Goal: Task Accomplishment & Management: Manage account settings

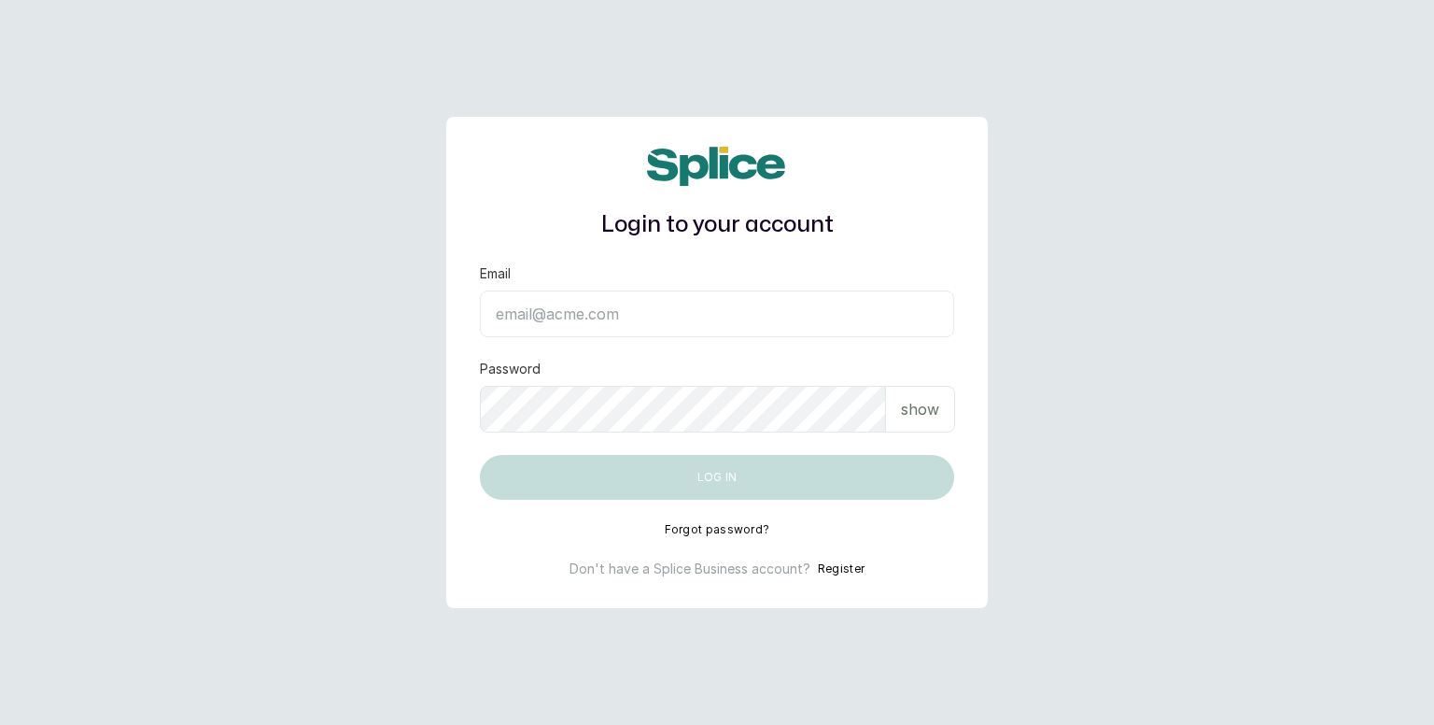
type input "[EMAIL_ADDRESS][DOMAIN_NAME]"
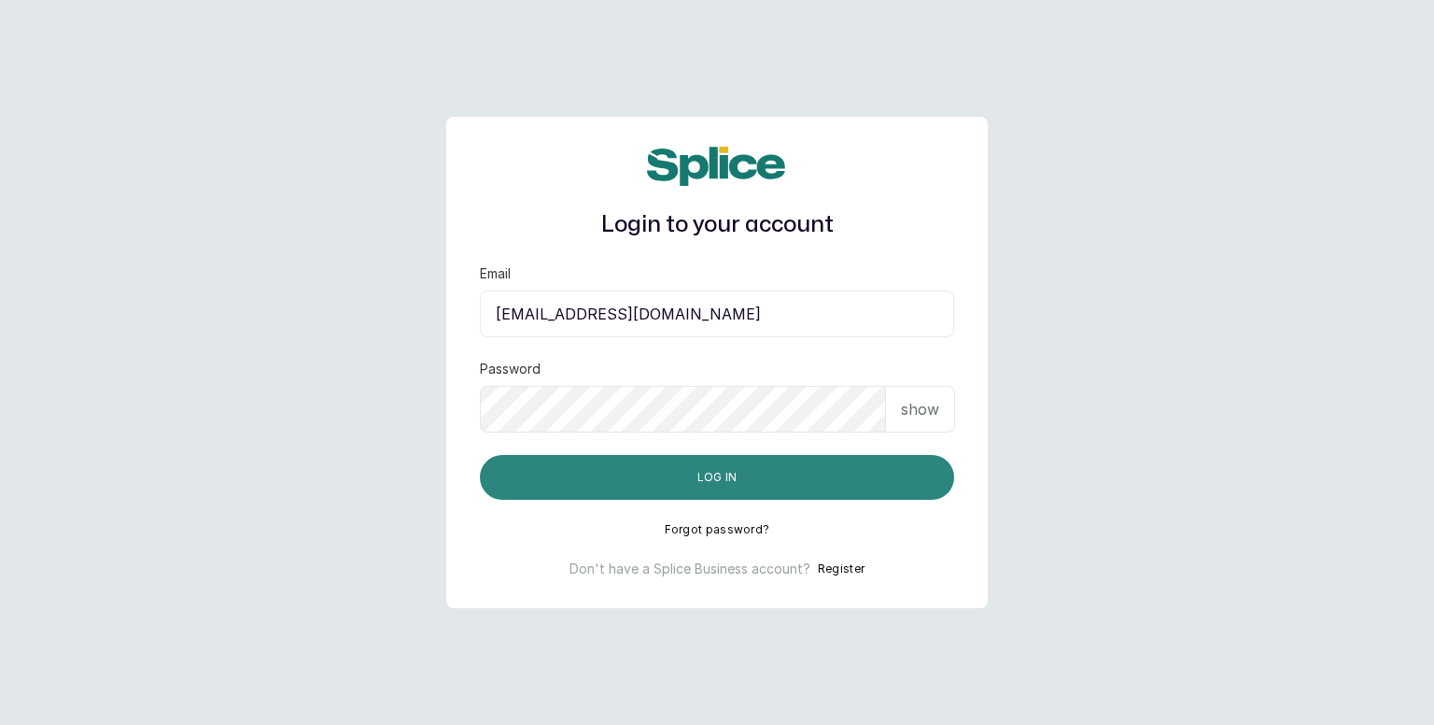
click at [908, 471] on button "Log in" at bounding box center [717, 477] width 474 height 45
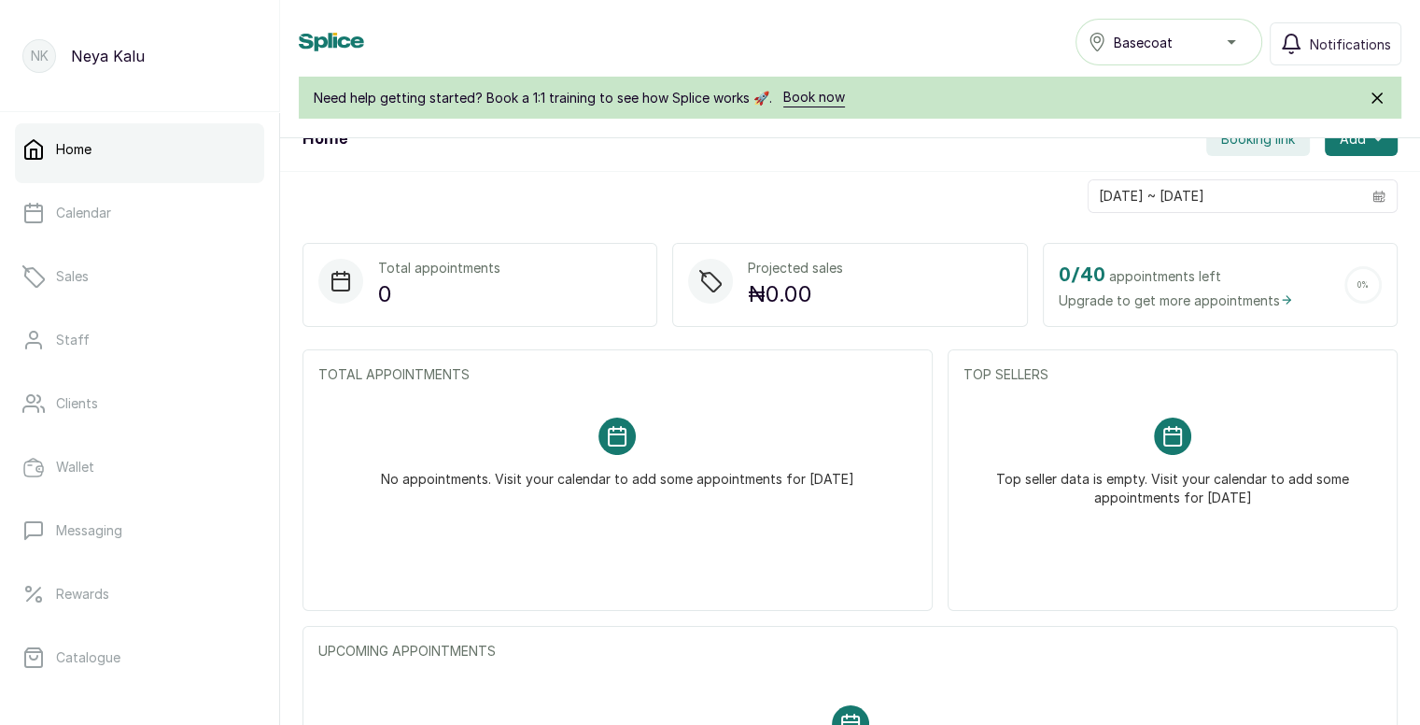
scroll to position [373, 0]
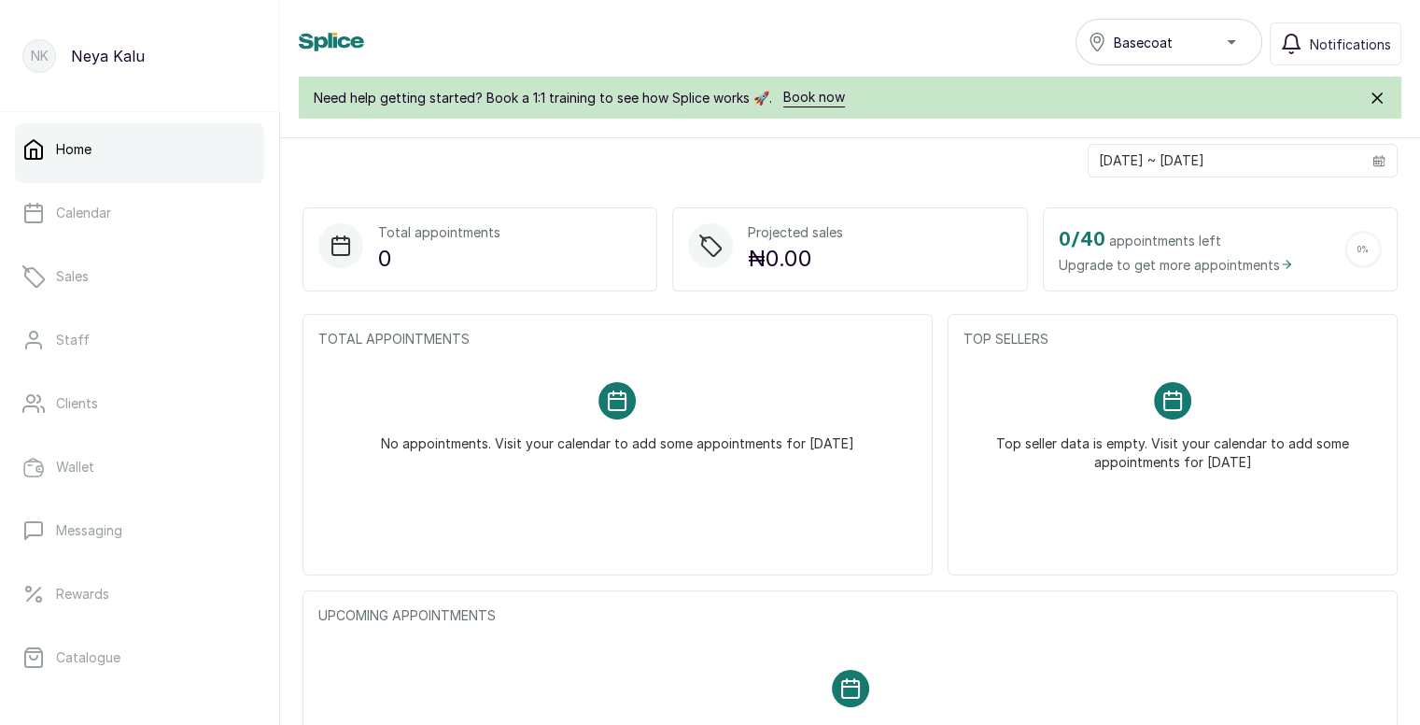
click at [1080, 262] on span "Upgrade to get more appointments" at bounding box center [1176, 265] width 234 height 20
